Goal: Transaction & Acquisition: Purchase product/service

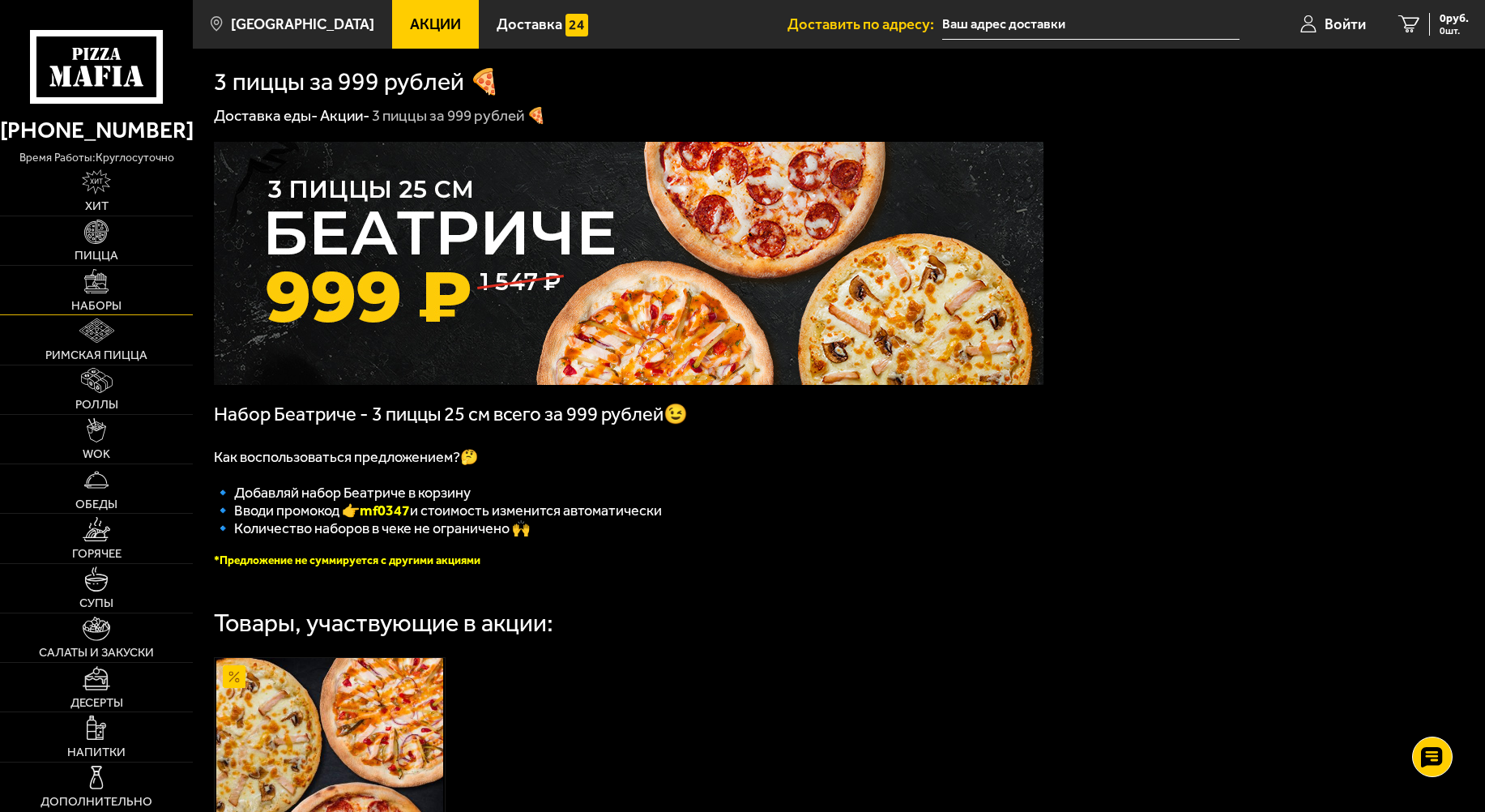
click at [93, 287] on img at bounding box center [96, 280] width 24 height 24
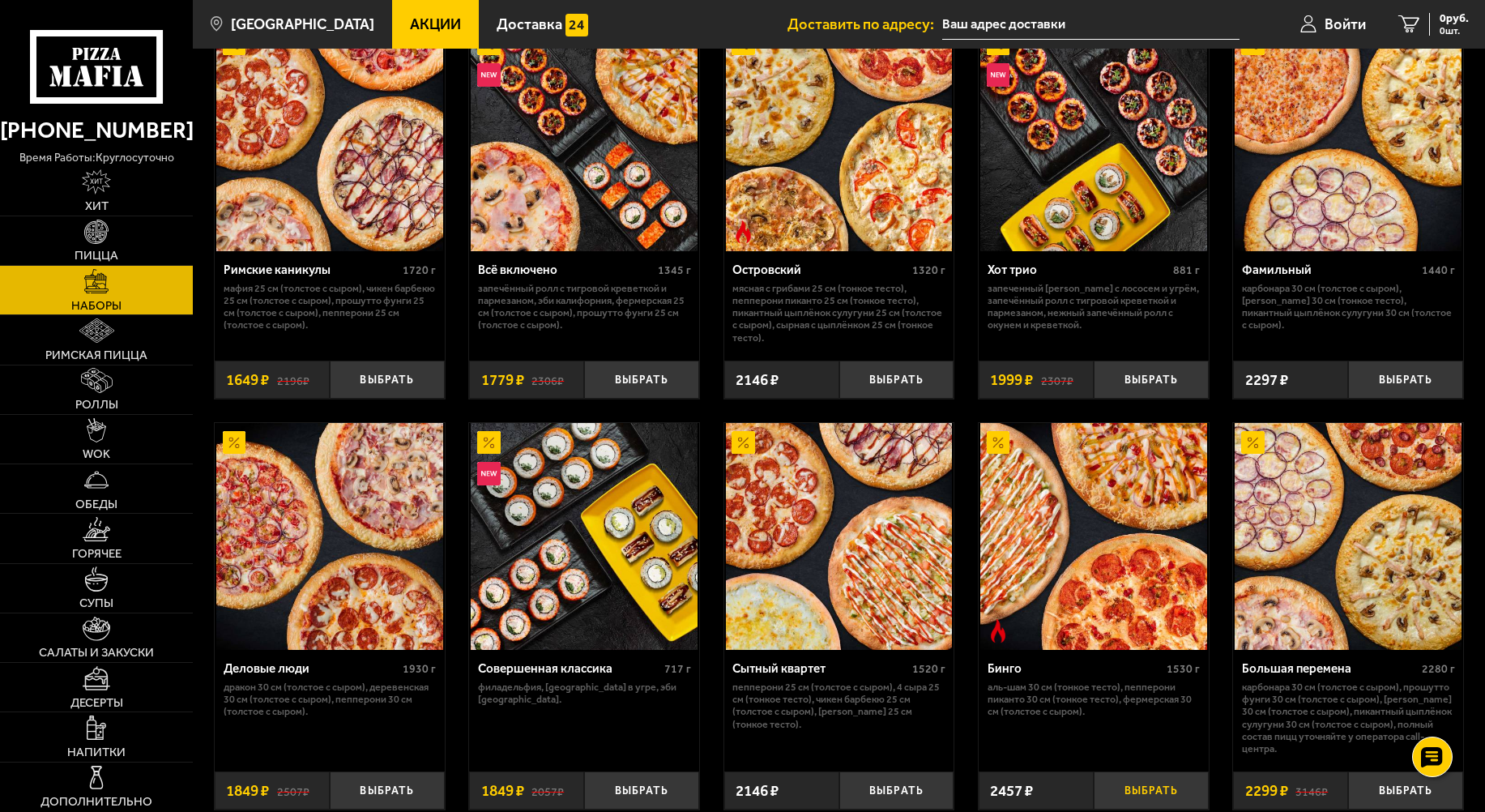
scroll to position [1215, 0]
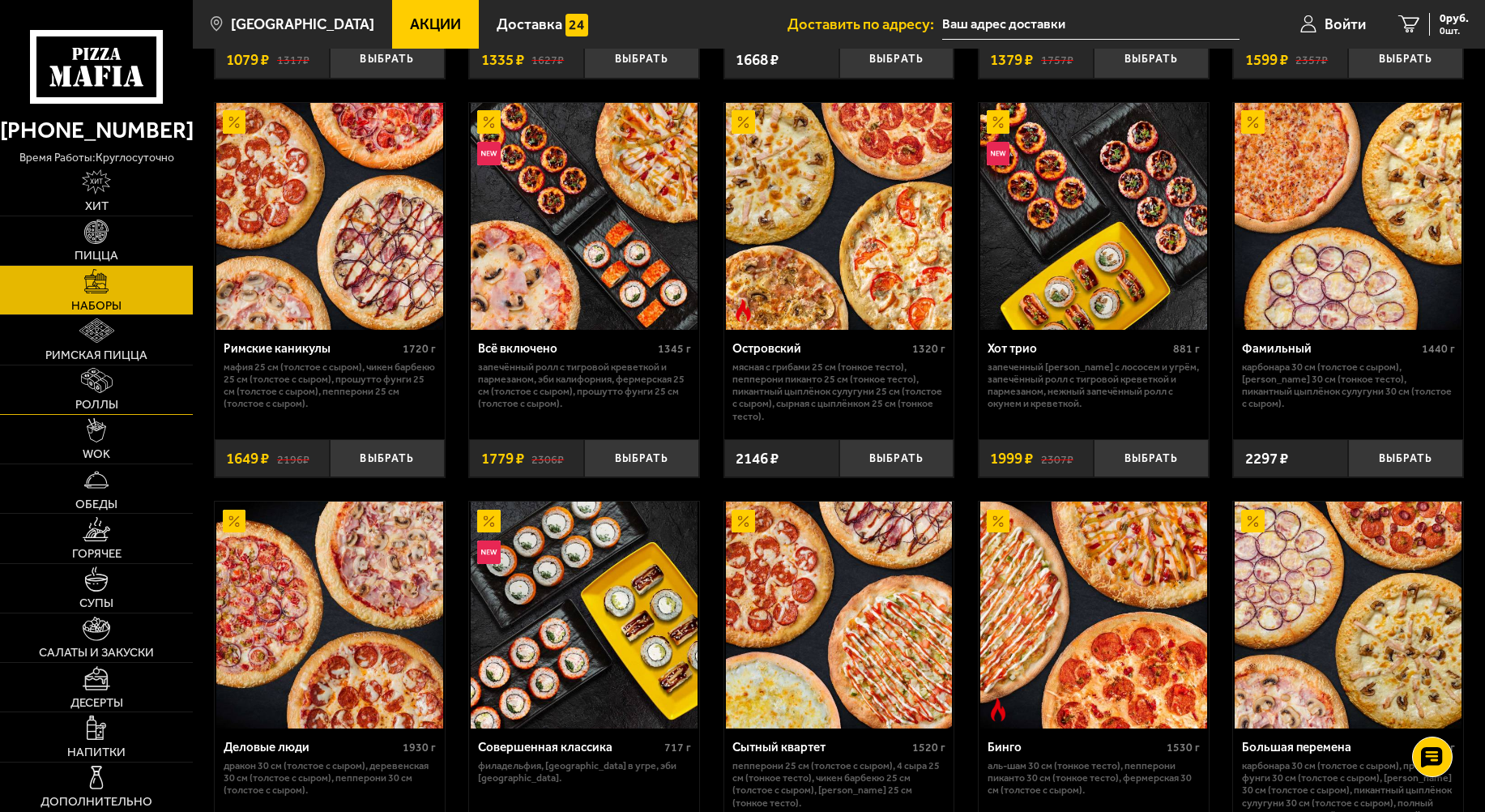
click at [104, 391] on img at bounding box center [97, 379] width 32 height 24
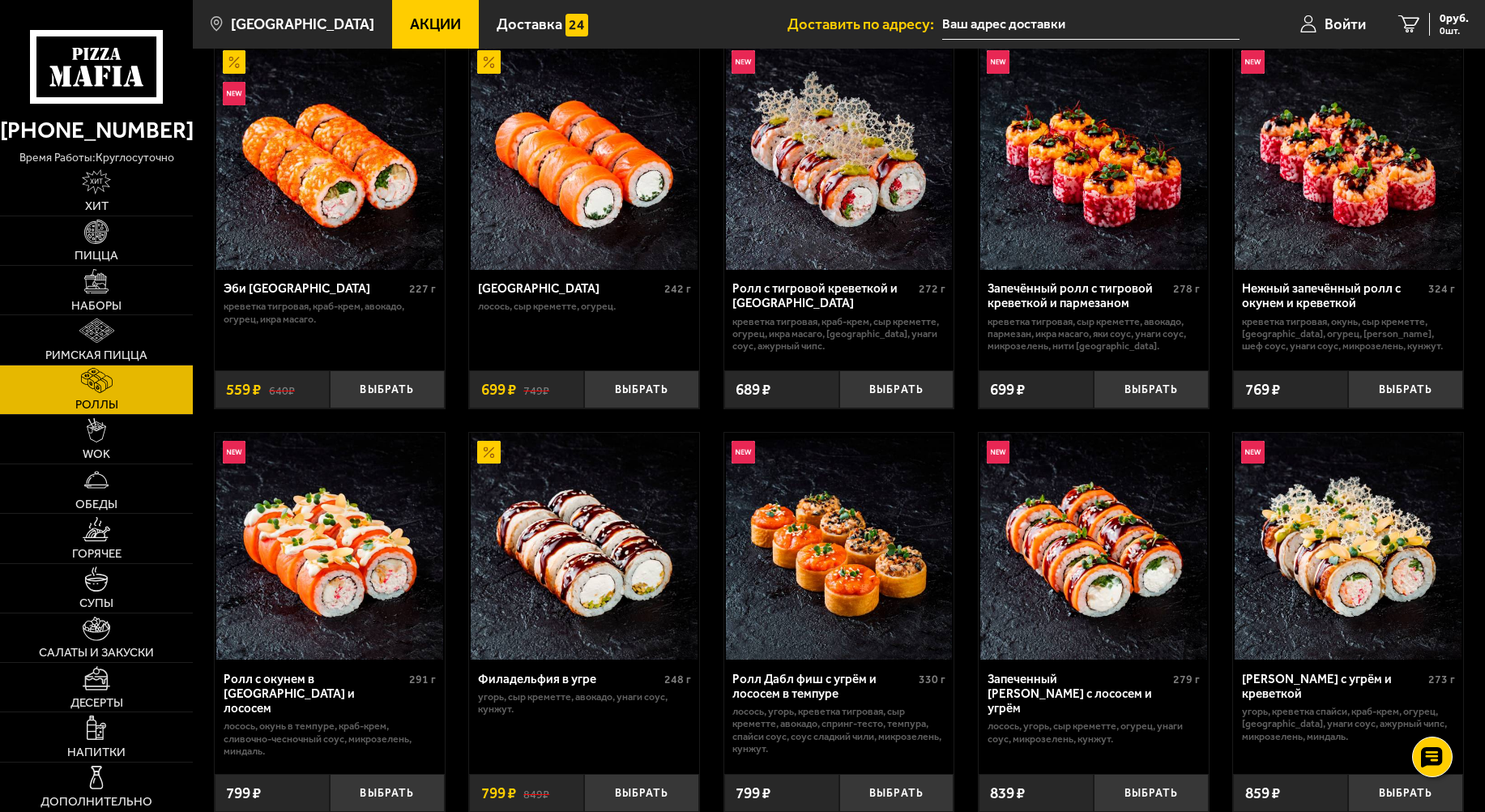
scroll to position [162, 0]
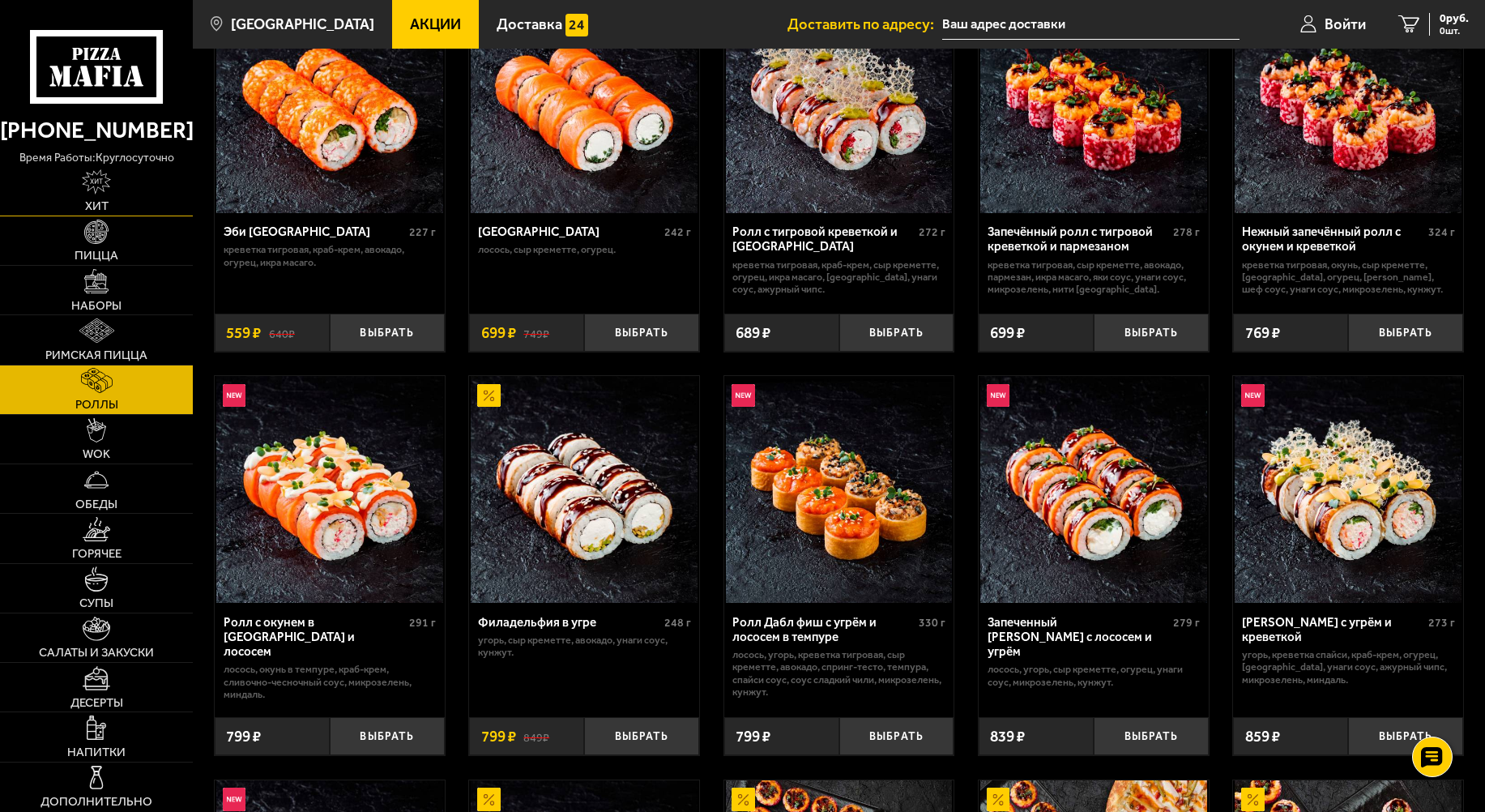
click at [100, 192] on img at bounding box center [97, 181] width 29 height 24
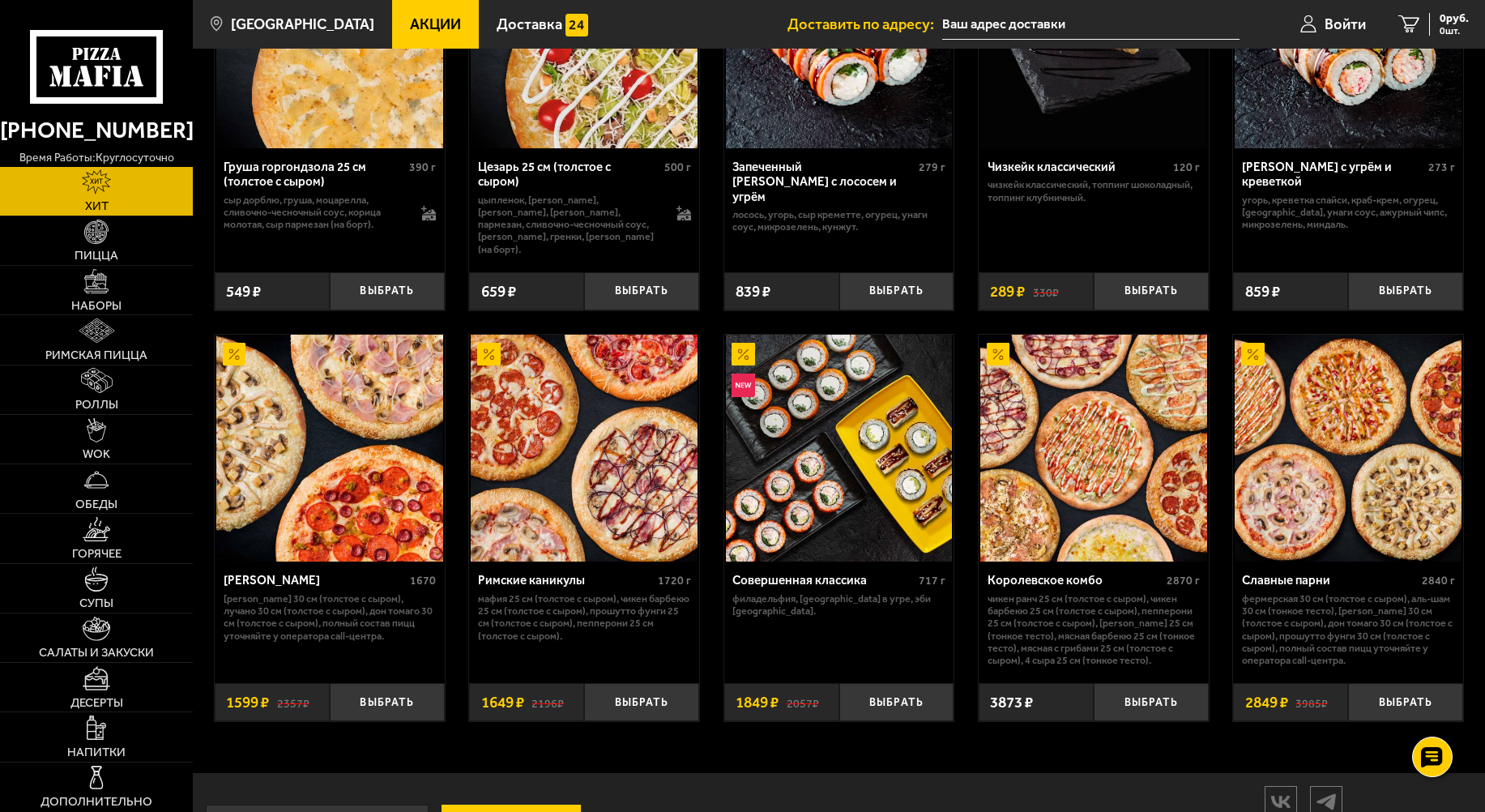
scroll to position [712, 0]
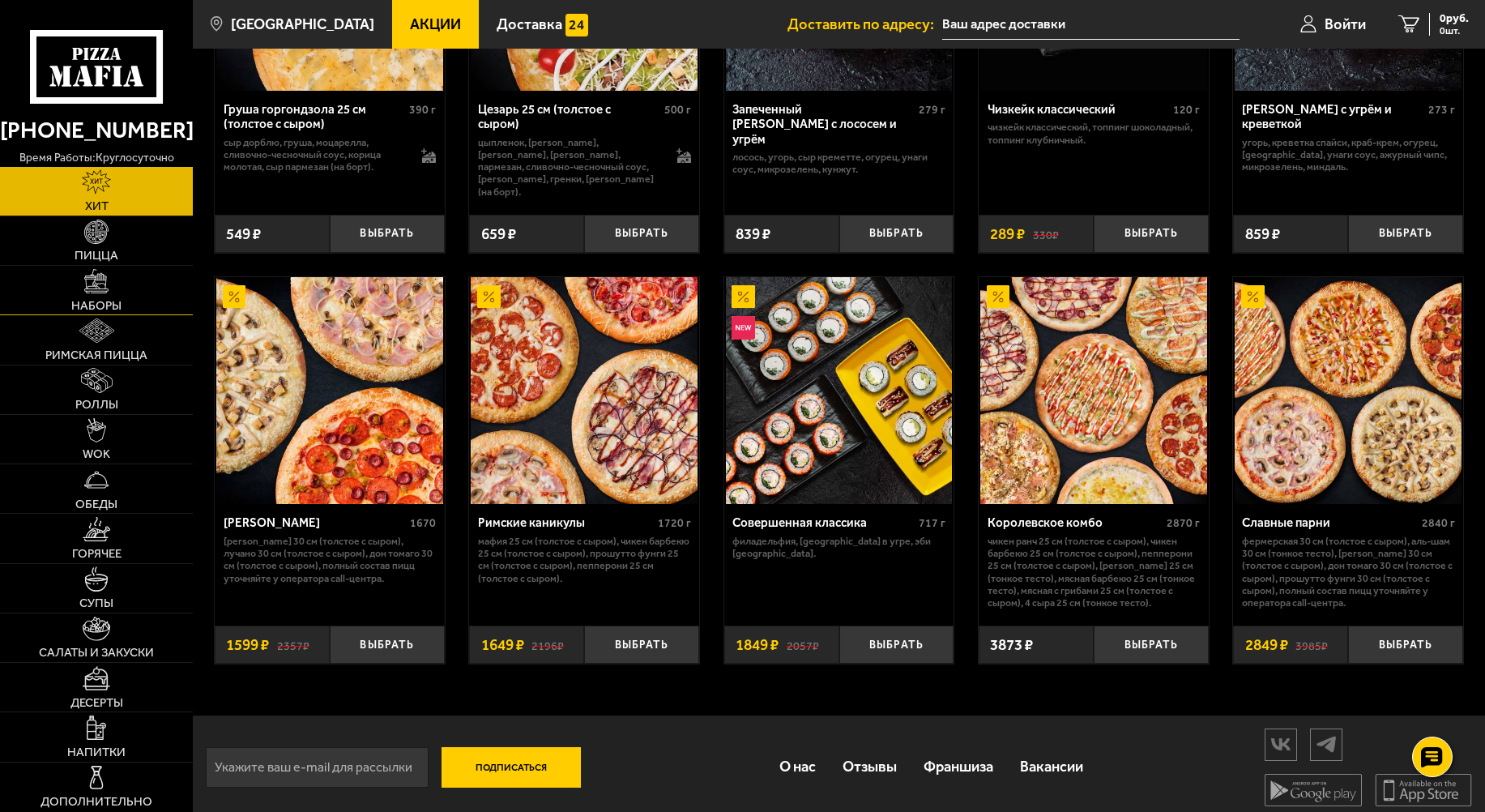
click at [107, 280] on img at bounding box center [96, 280] width 24 height 24
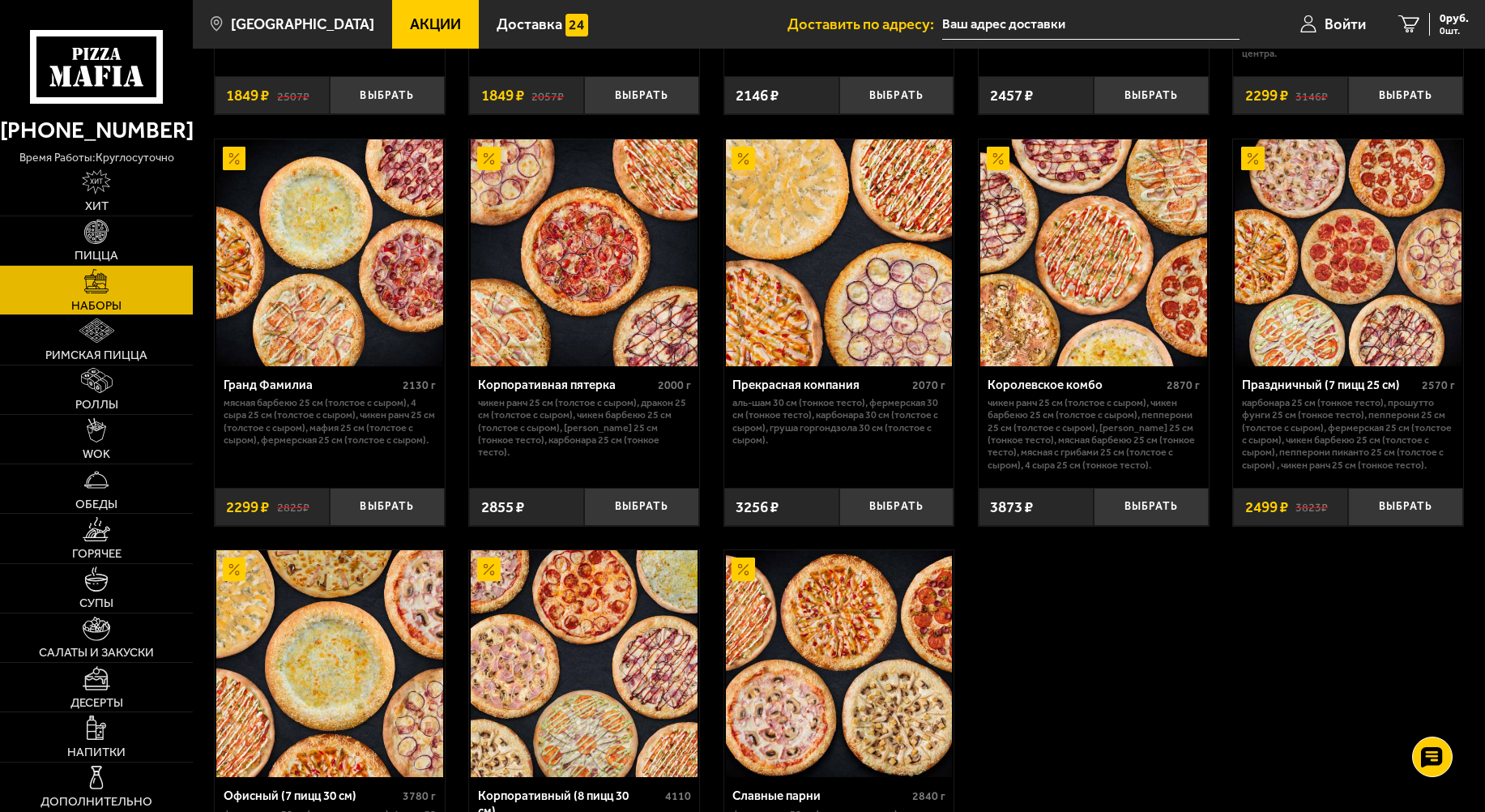
scroll to position [2188, 0]
